Goal: Transaction & Acquisition: Purchase product/service

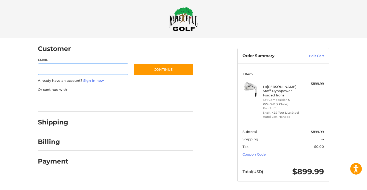
scroll to position [5, 0]
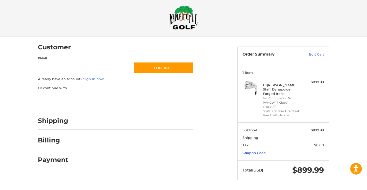
click at [258, 151] on link "Coupon Code" at bounding box center [253, 153] width 23 height 4
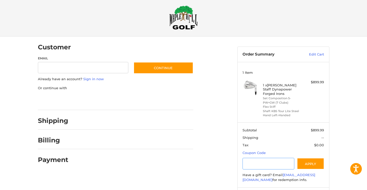
click at [257, 164] on input "Gift Certificate or Coupon Code" at bounding box center [268, 164] width 52 height 12
click at [310, 158] on button "Apply" at bounding box center [310, 164] width 27 height 12
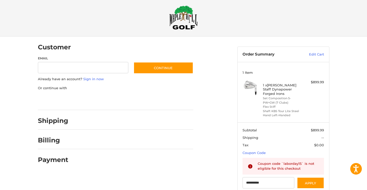
type input "******"
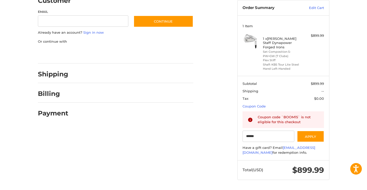
scroll to position [0, 0]
